Goal: Subscribe to service/newsletter

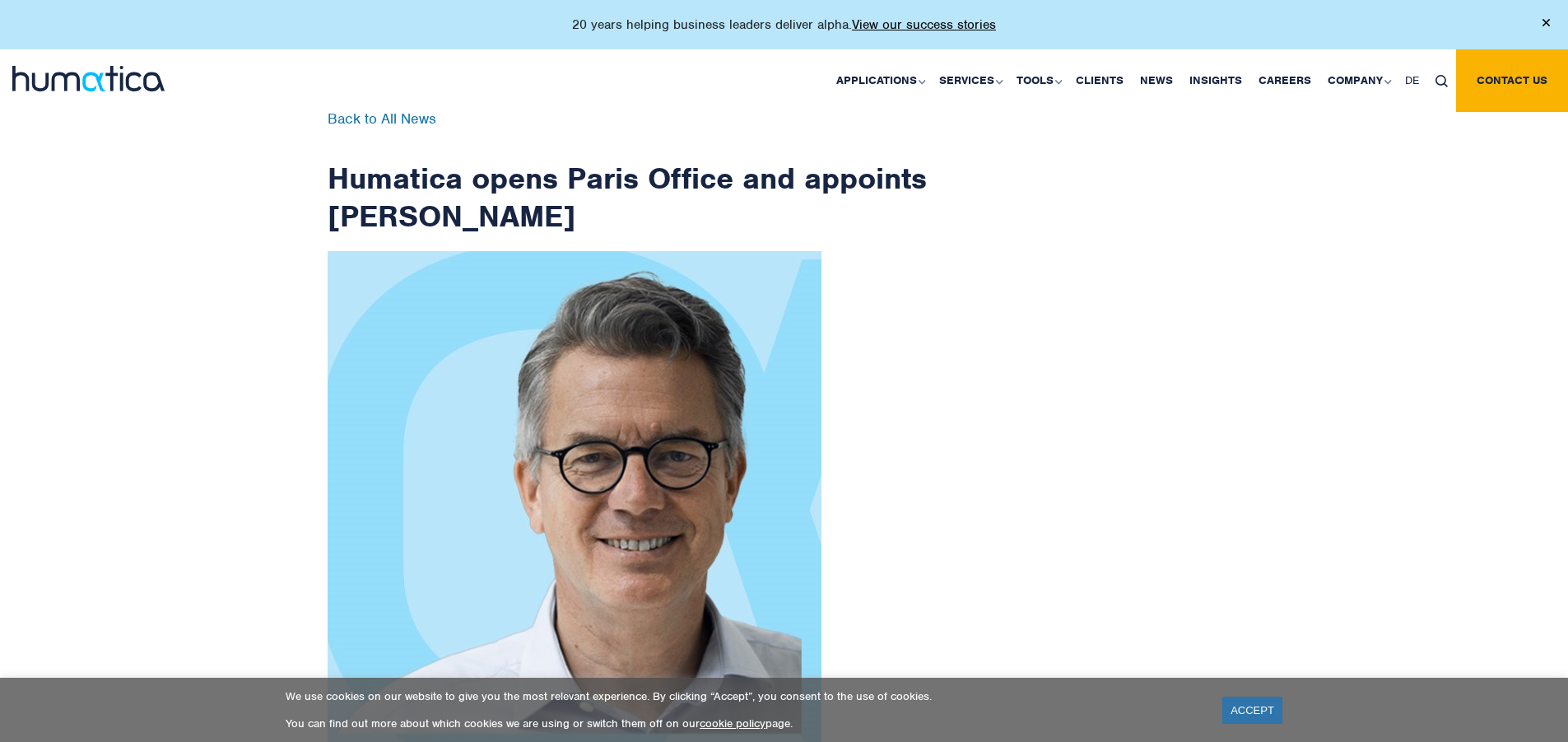
scroll to position [2627, 0]
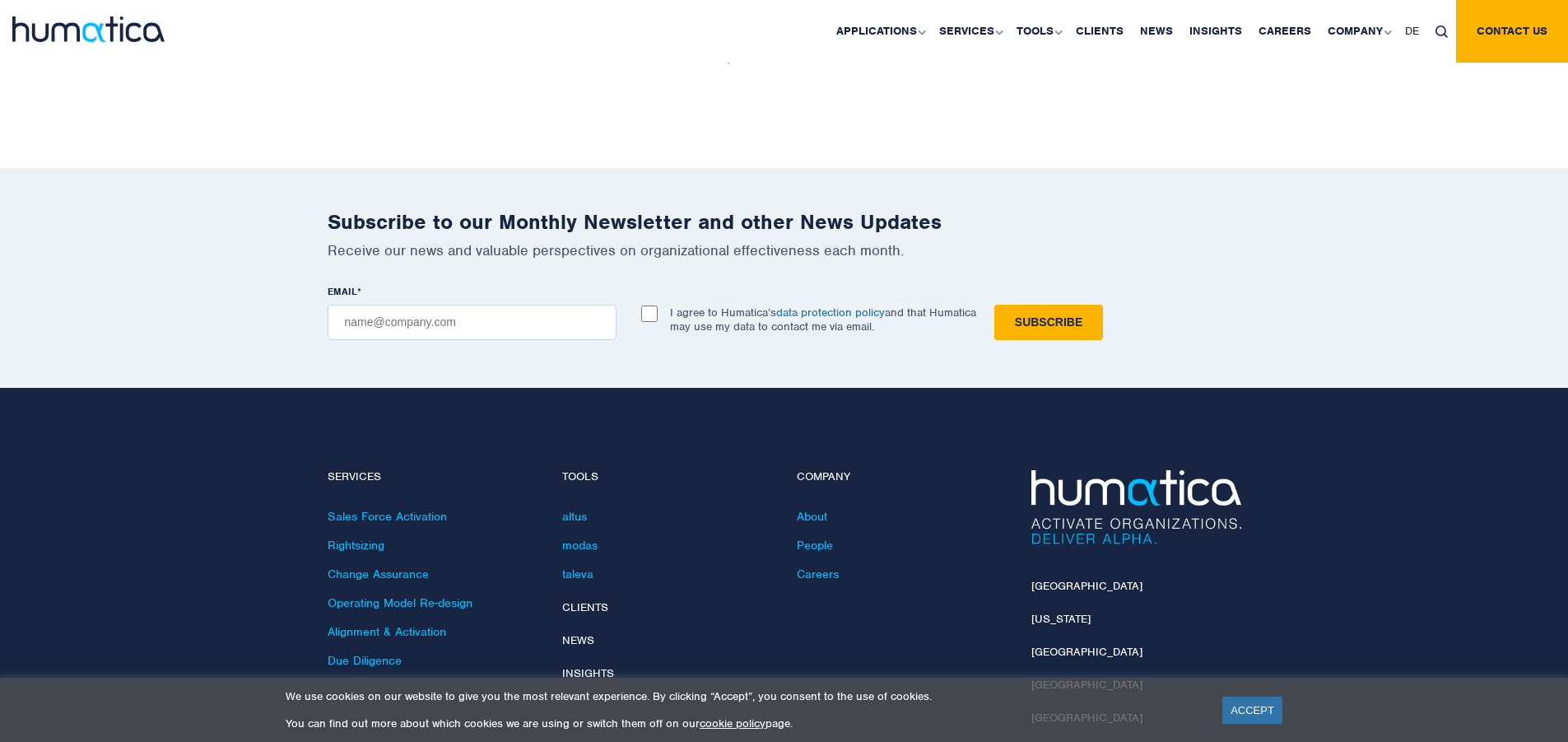
checkbox input "true"
type input "[EMAIL_ADDRESS][DOMAIN_NAME]"
click at [994, 305] on input "Subscribe" at bounding box center [1048, 322] width 109 height 35
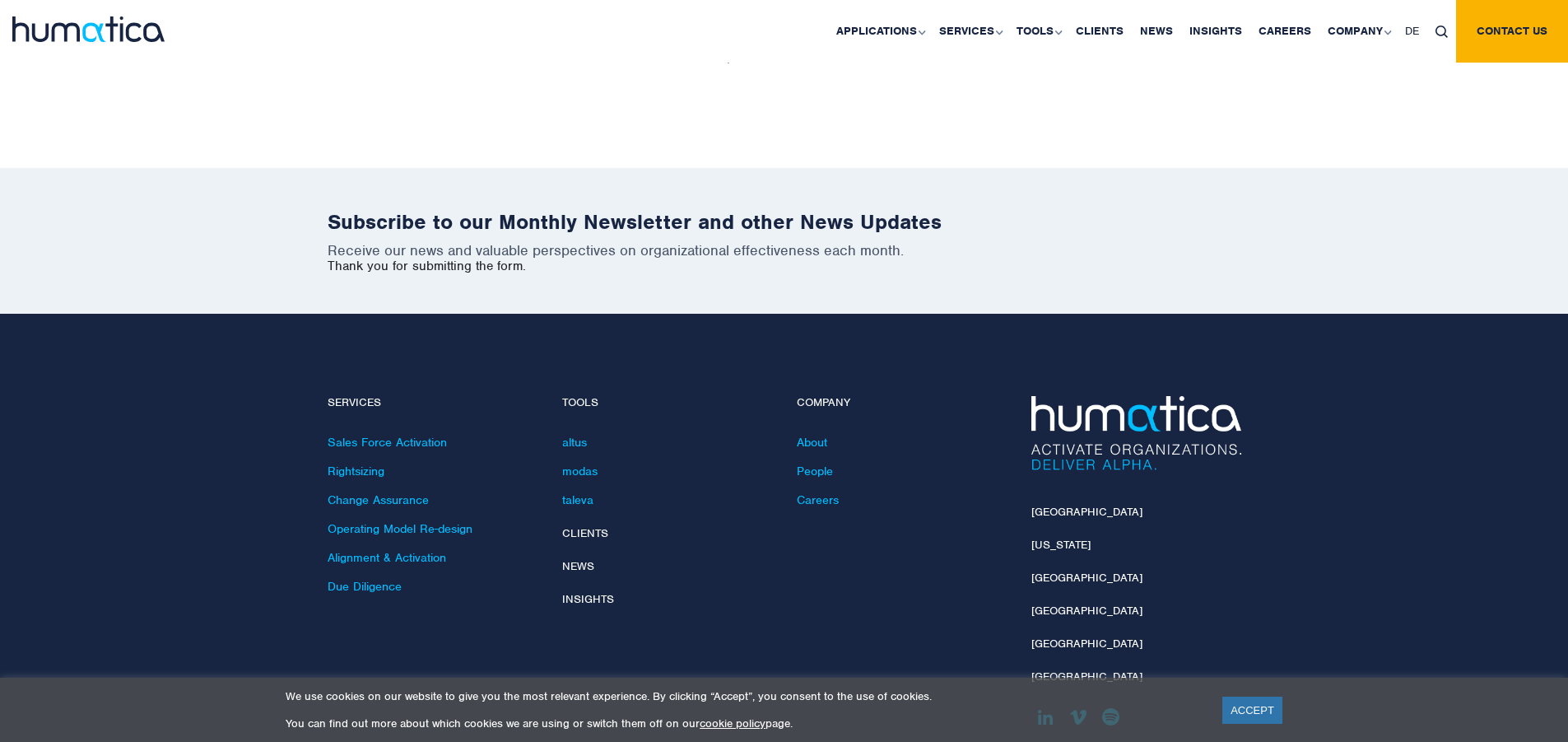
scroll to position [2553, 0]
